Goal: Navigation & Orientation: Understand site structure

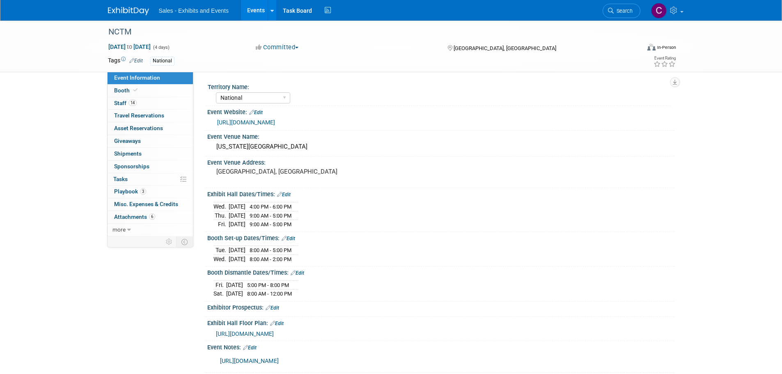
select select "National"
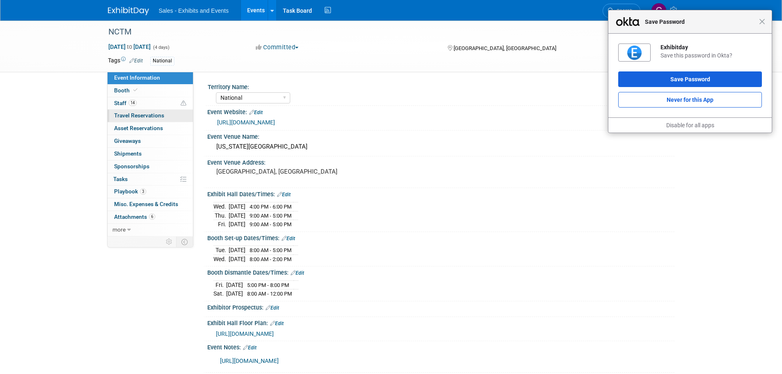
click at [129, 115] on span "Travel Reservations 0" at bounding box center [139, 115] width 50 height 7
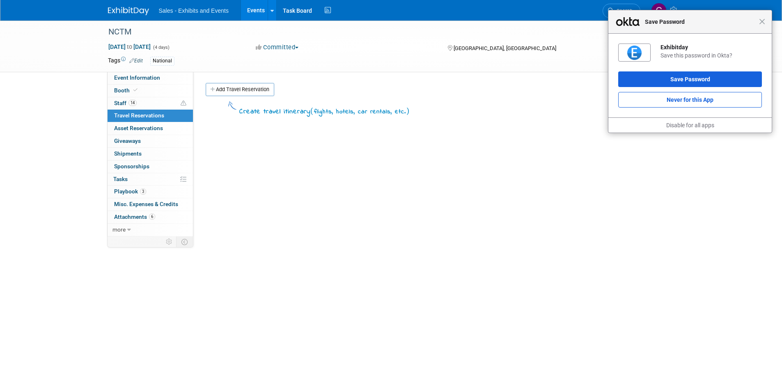
click at [762, 25] on div "Close Save Password" at bounding box center [689, 21] width 163 height 23
click at [133, 126] on span "Asset Reservations 0" at bounding box center [138, 128] width 49 height 7
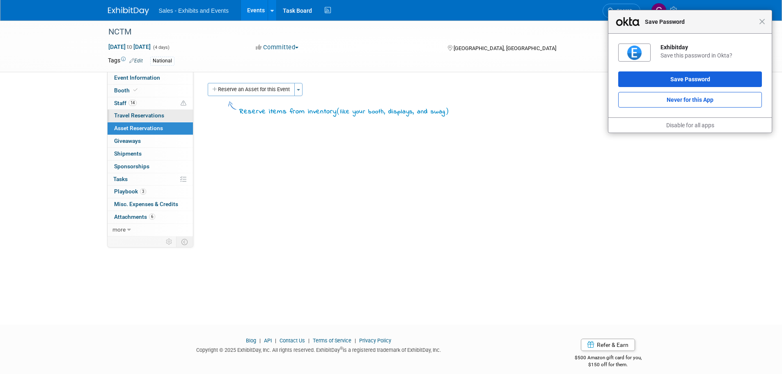
click at [126, 117] on span "Travel Reservations 0" at bounding box center [139, 115] width 50 height 7
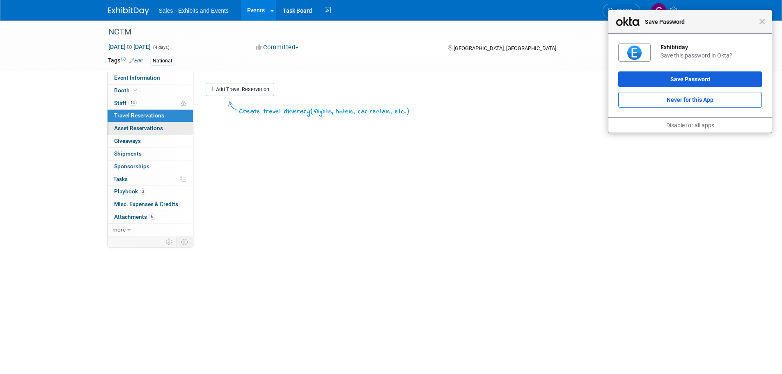
click at [135, 124] on link "0 Asset Reservations 0" at bounding box center [150, 128] width 85 height 12
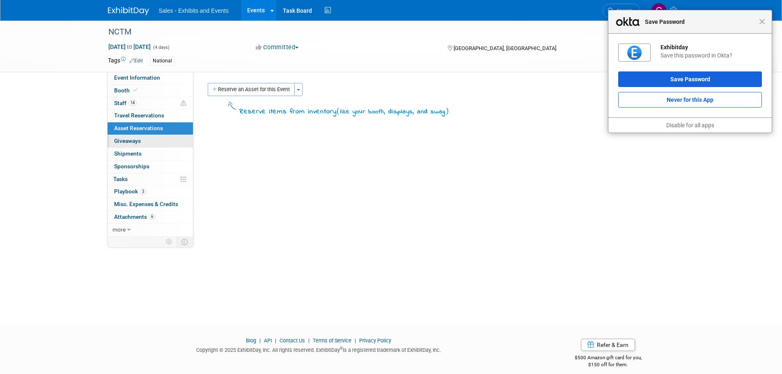
click at [129, 138] on span "Giveaways 0" at bounding box center [127, 140] width 27 height 7
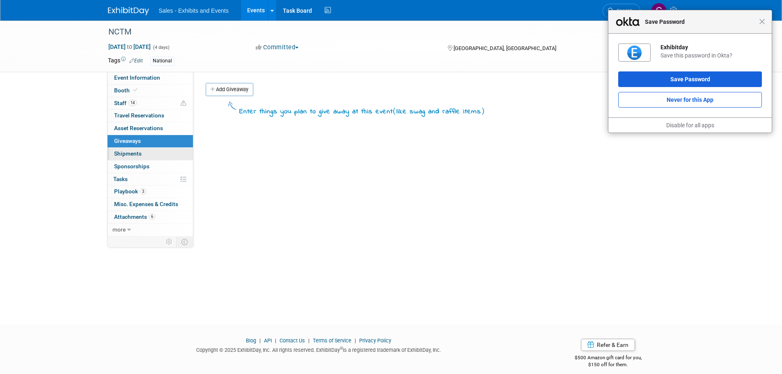
click at [127, 151] on span "Shipments 0" at bounding box center [127, 153] width 27 height 7
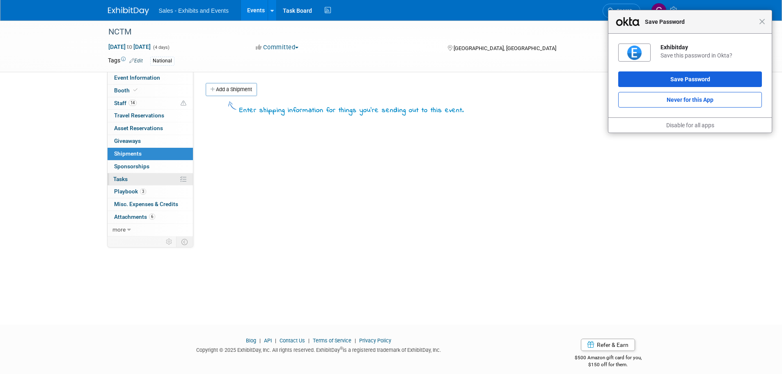
click at [125, 179] on span "Tasks 0%" at bounding box center [120, 179] width 14 height 7
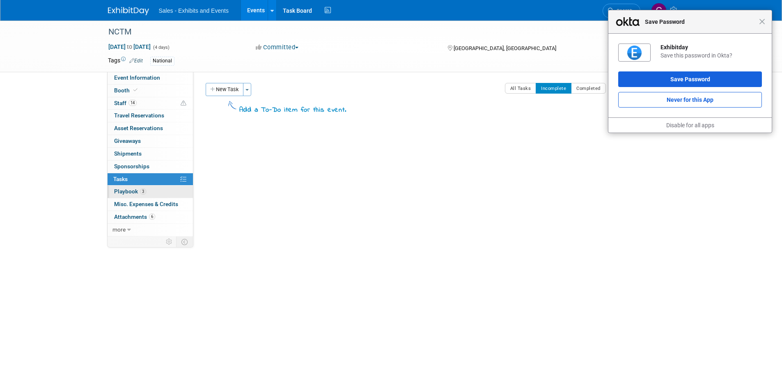
click at [122, 191] on span "Playbook 3" at bounding box center [130, 191] width 32 height 7
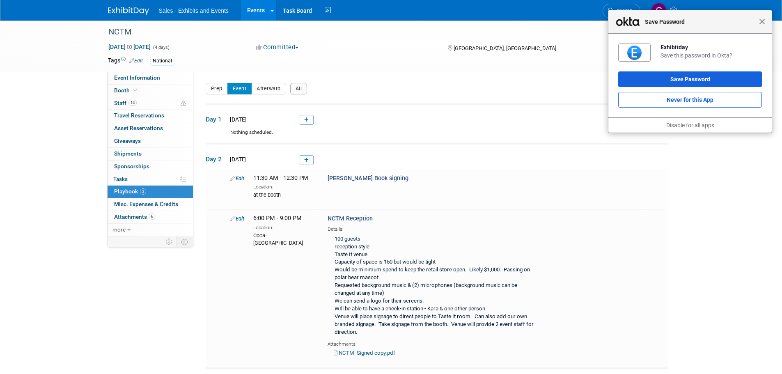
click at [763, 23] on span "Close" at bounding box center [762, 21] width 6 height 6
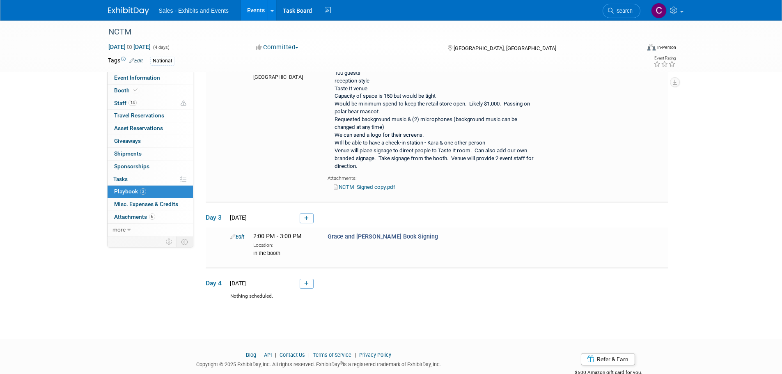
scroll to position [188, 0]
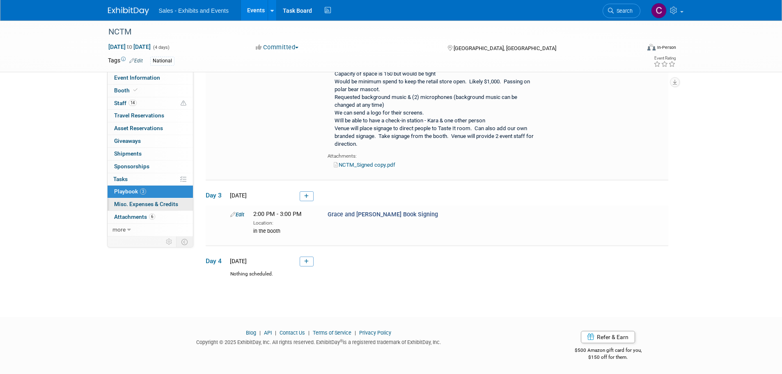
click at [140, 205] on span "Misc. Expenses & Credits 0" at bounding box center [146, 204] width 64 height 7
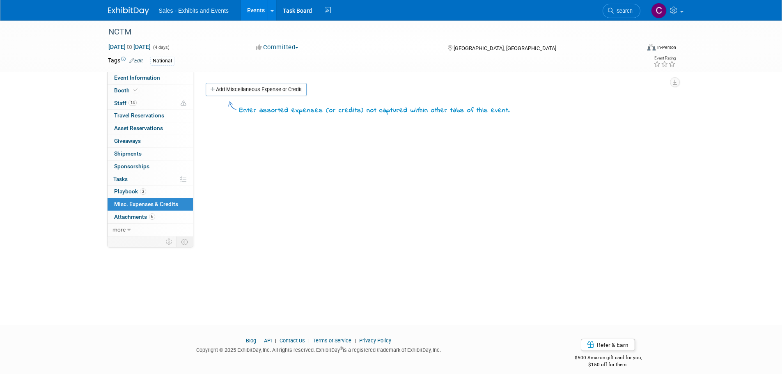
click at [233, 210] on div "Territory Name: Atlantic Southeast Central Southwest Pacific Mountain National …" at bounding box center [433, 154] width 481 height 165
click at [140, 76] on span "Event Information" at bounding box center [137, 77] width 46 height 7
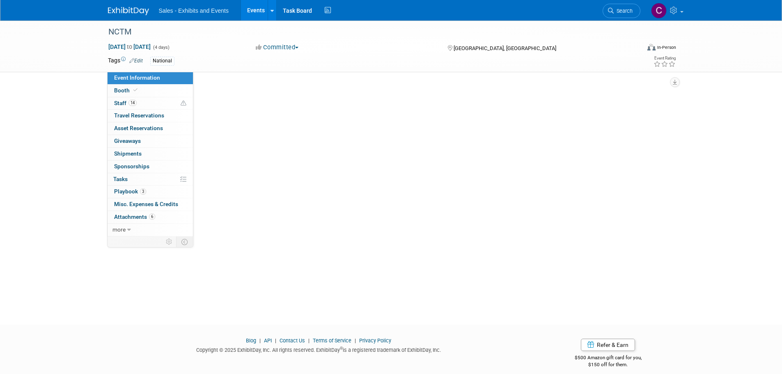
select select "National"
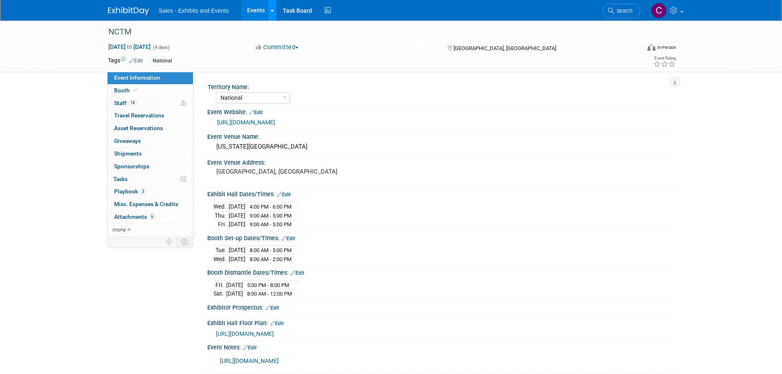
click at [273, 14] on div at bounding box center [271, 10] width 3 height 8
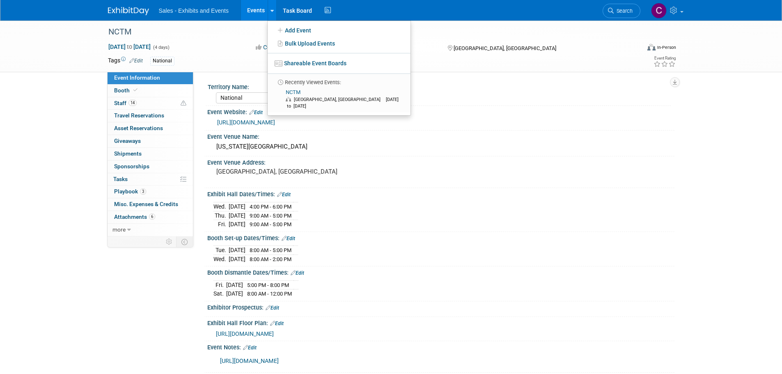
click at [141, 288] on div "Event Information Event Info Booth Booth 14 Staff 14 Staff 0 Travel Reservation…" at bounding box center [391, 197] width 579 height 352
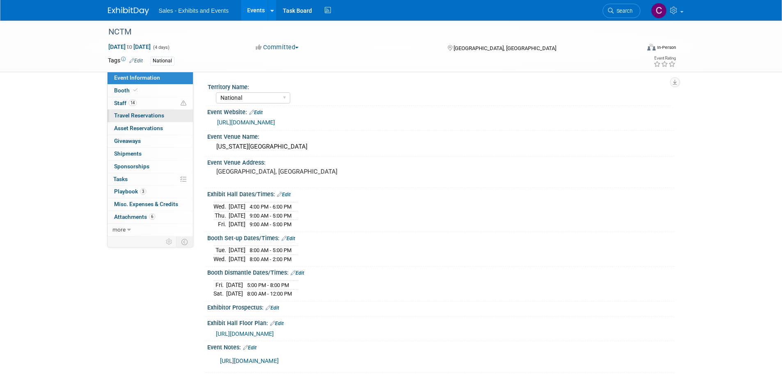
click at [148, 114] on span "Travel Reservations 0" at bounding box center [139, 115] width 50 height 7
